Goal: Information Seeking & Learning: Learn about a topic

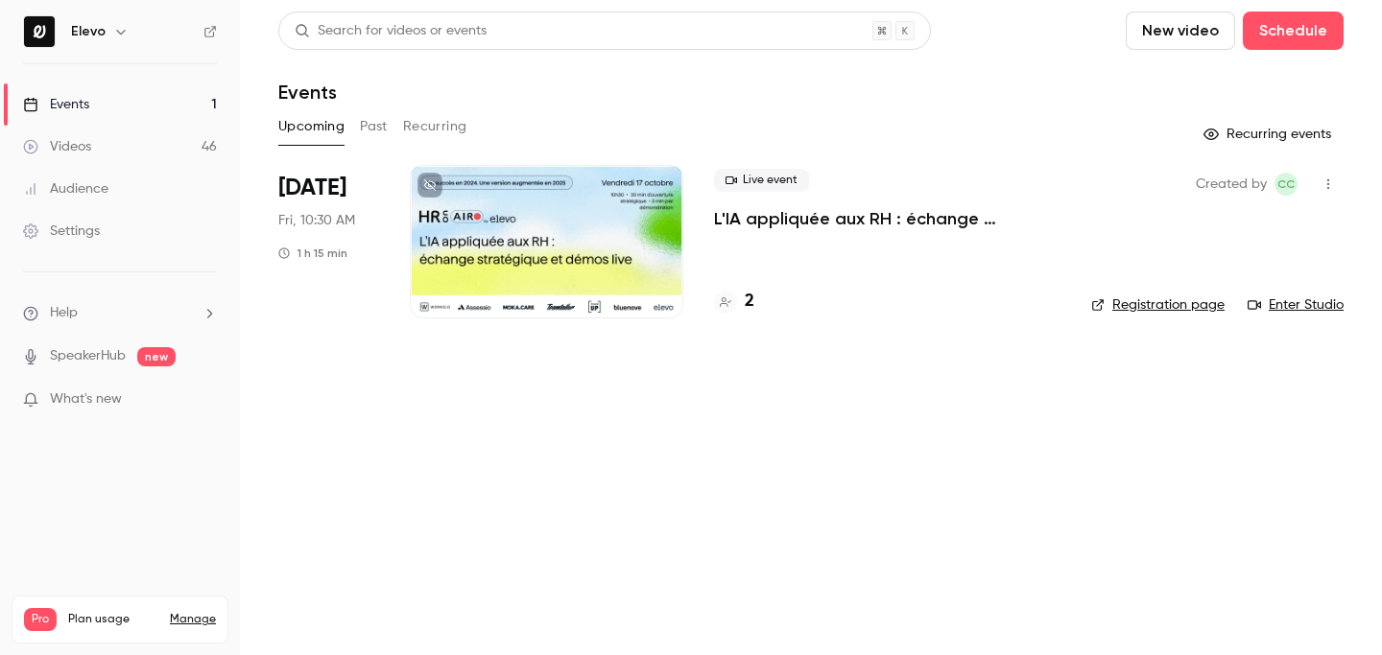
click at [372, 131] on button "Past" at bounding box center [374, 126] width 28 height 31
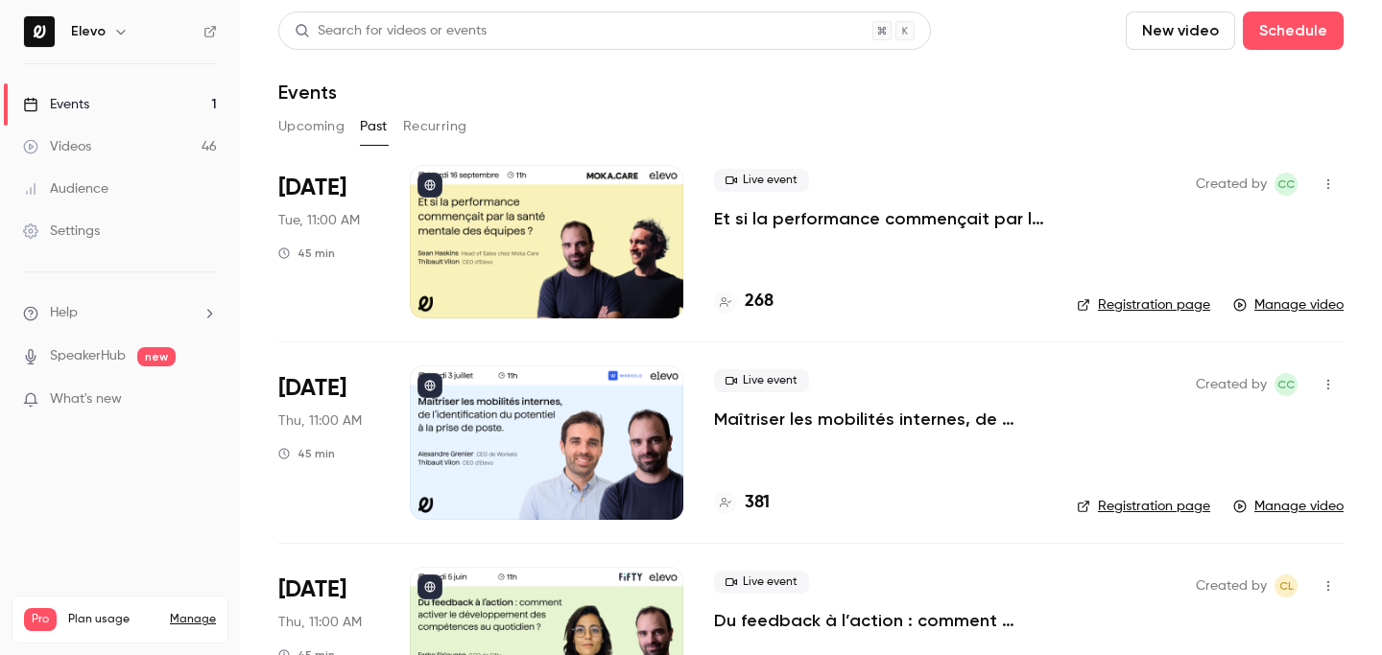
click at [786, 220] on p "Et si la performance commençait par la santé mentale des équipes ?" at bounding box center [880, 218] width 332 height 23
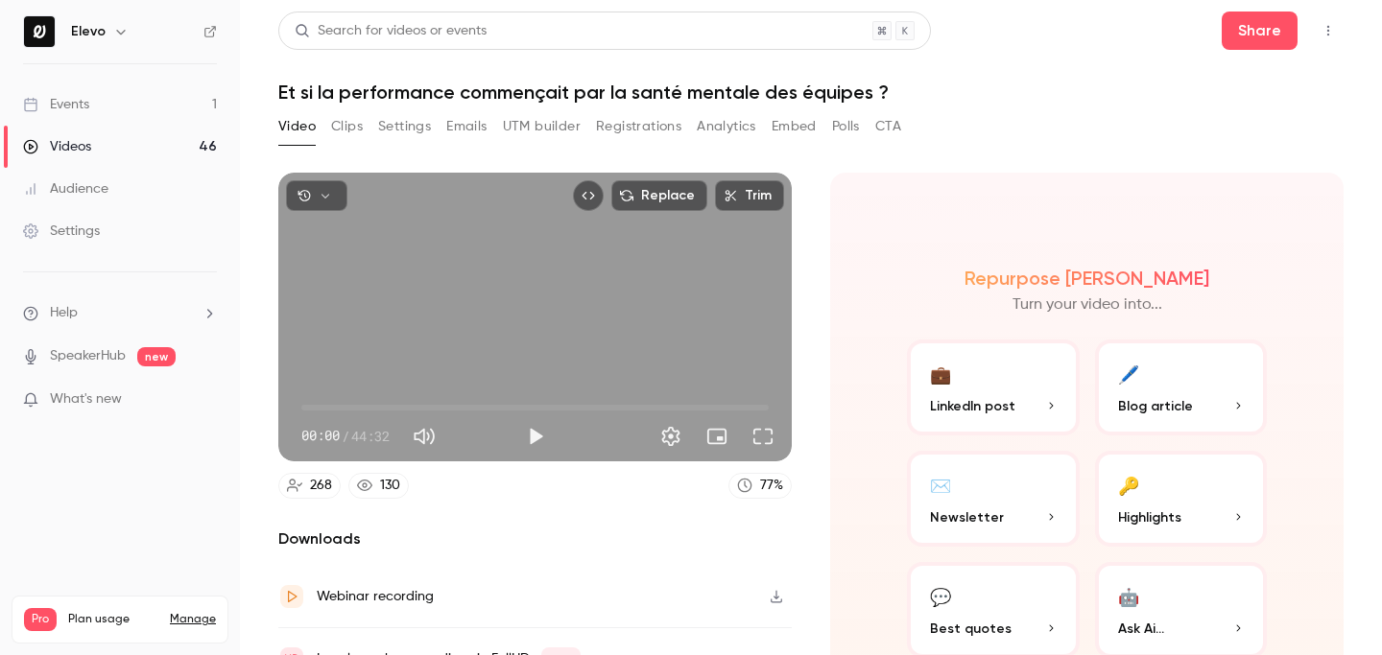
click at [662, 95] on h1 "Et si la performance commençait par la santé mentale des équipes ?" at bounding box center [810, 92] width 1065 height 23
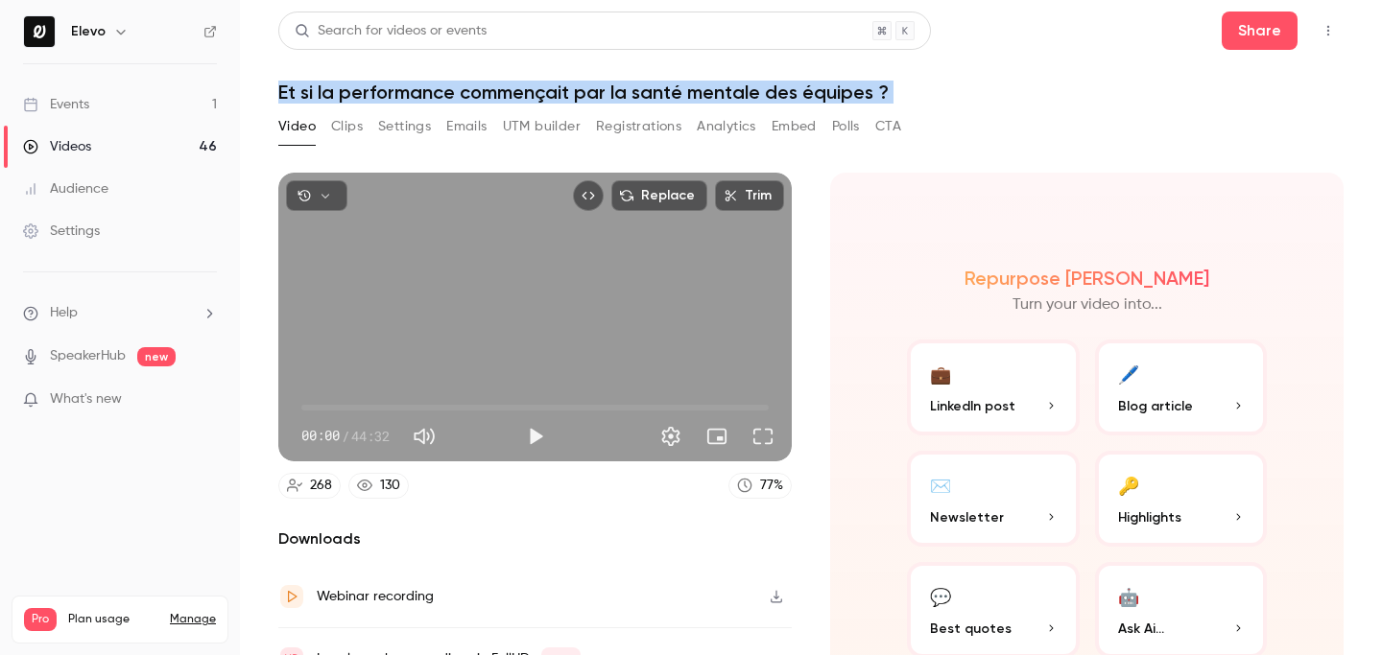
click at [662, 95] on h1 "Et si la performance commençait par la santé mentale des équipes ?" at bounding box center [810, 92] width 1065 height 23
copy div "Et si la performance commençait par la santé mentale des équipes ? Video Clips …"
